Goal: Information Seeking & Learning: Find contact information

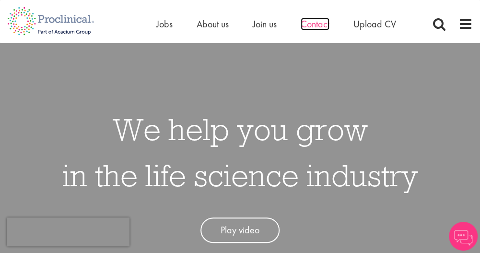
drag, startPoint x: 0, startPoint y: 0, endPoint x: 315, endPoint y: 27, distance: 316.4
click at [315, 27] on span "Contact" at bounding box center [315, 24] width 29 height 12
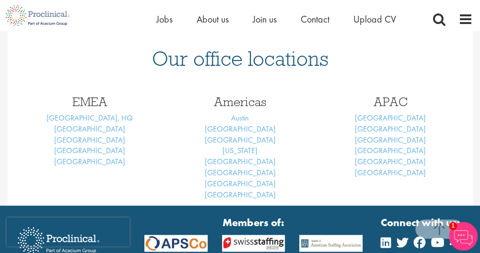
scroll to position [408, 0]
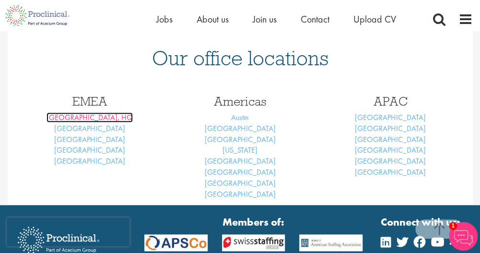
click at [94, 118] on link "[GEOGRAPHIC_DATA], HQ" at bounding box center [90, 117] width 86 height 10
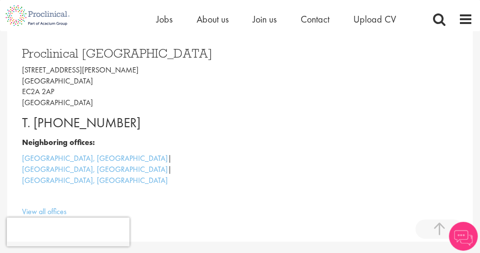
scroll to position [227, 0]
click at [36, 90] on p "[STREET_ADDRESS][PERSON_NAME]" at bounding box center [127, 86] width 211 height 44
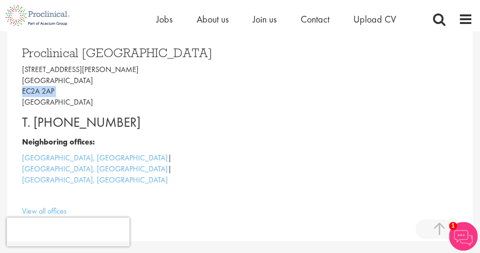
click at [36, 90] on p "9 Appold Street London EC2A 2AP United Kingdom" at bounding box center [127, 86] width 211 height 44
copy p "EC2A 2AP"
drag, startPoint x: 143, startPoint y: 121, endPoint x: 11, endPoint y: 114, distance: 132.6
click at [11, 114] on div "Proclinical London 9 Appold Street London EC2A 2AP United Kingdom T. +44 207 43…" at bounding box center [241, 129] width 466 height 223
copy p "T. +44 207 437 6824"
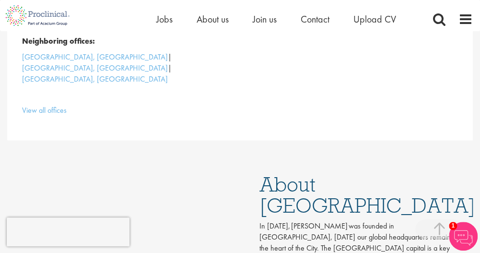
scroll to position [328, 0]
